Goal: Information Seeking & Learning: Learn about a topic

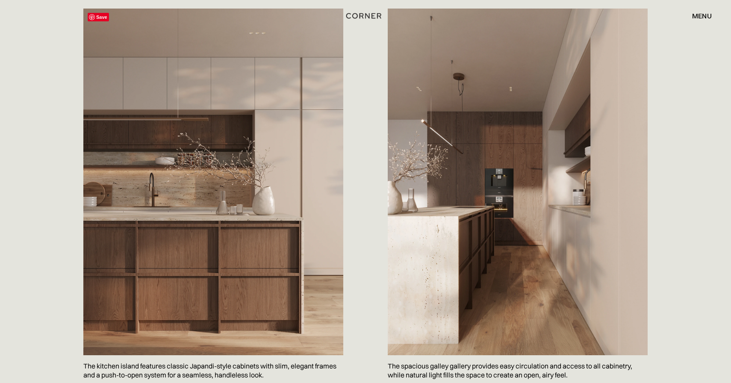
scroll to position [403, 0]
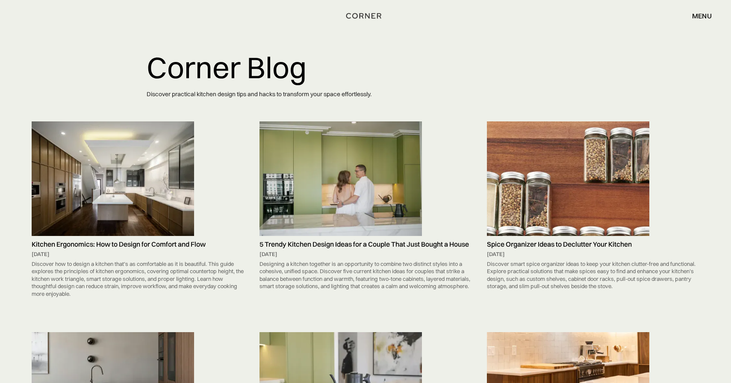
scroll to position [2349, 0]
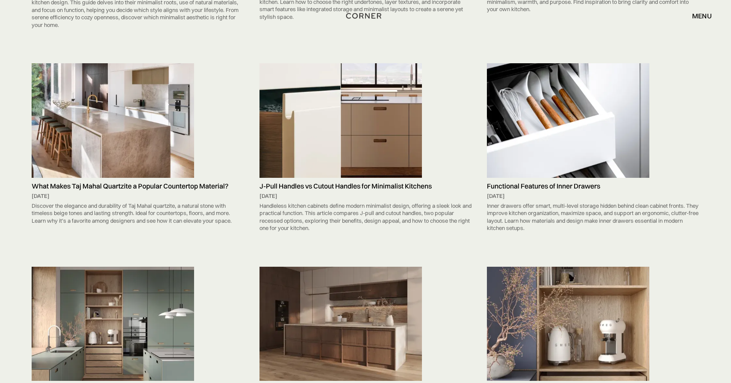
click at [143, 141] on img at bounding box center [113, 120] width 162 height 115
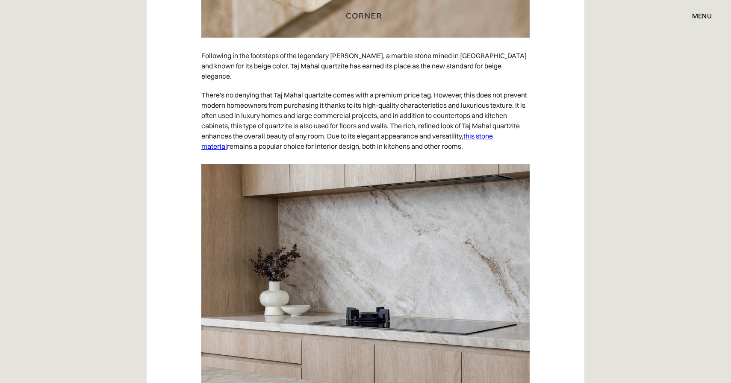
scroll to position [1068, 0]
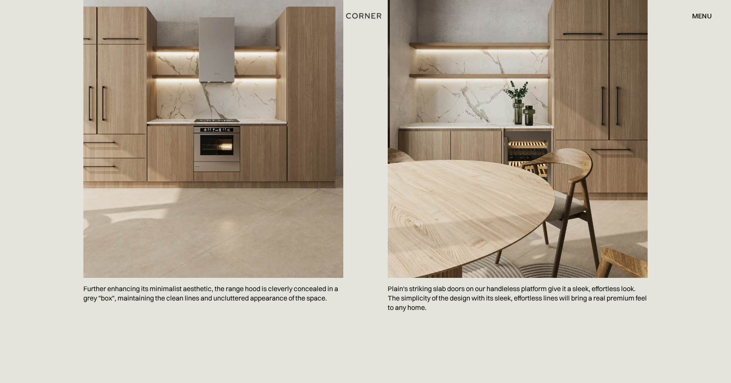
scroll to position [477, 0]
